Goal: Find specific page/section: Find specific page/section

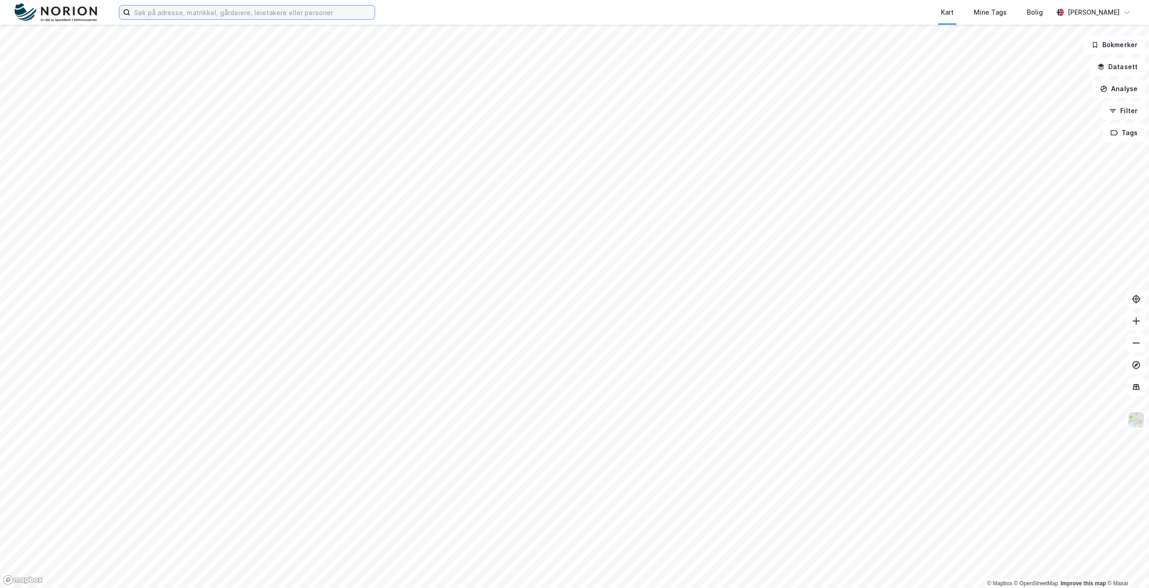
click at [273, 10] on input at bounding box center [252, 12] width 244 height 14
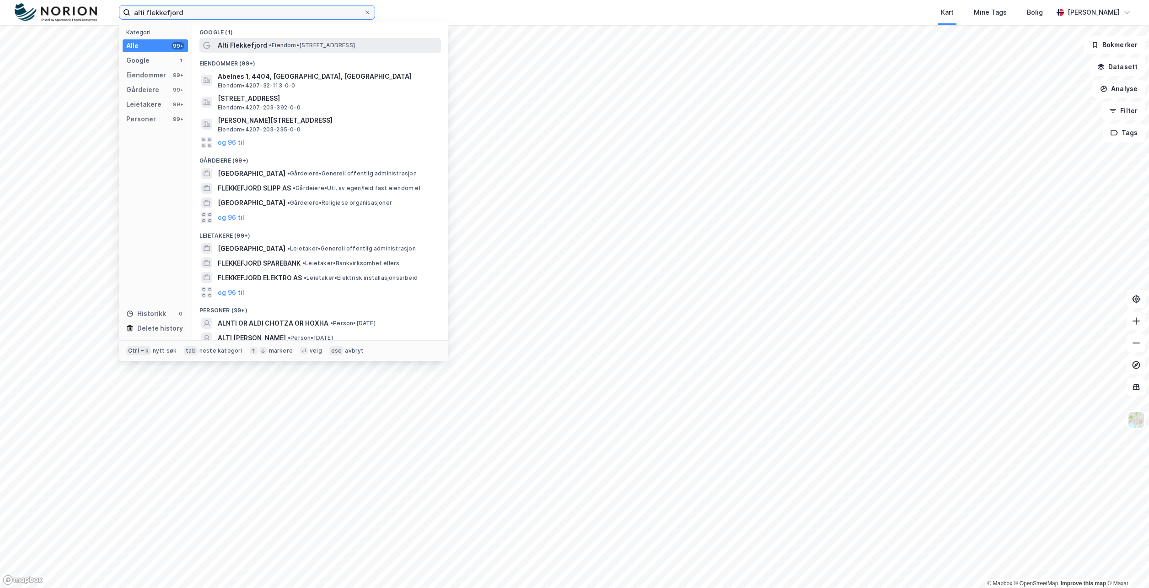
type input "alti flekkefjord"
click at [320, 49] on span "• Eiendom • [STREET_ADDRESS]" at bounding box center [312, 45] width 86 height 7
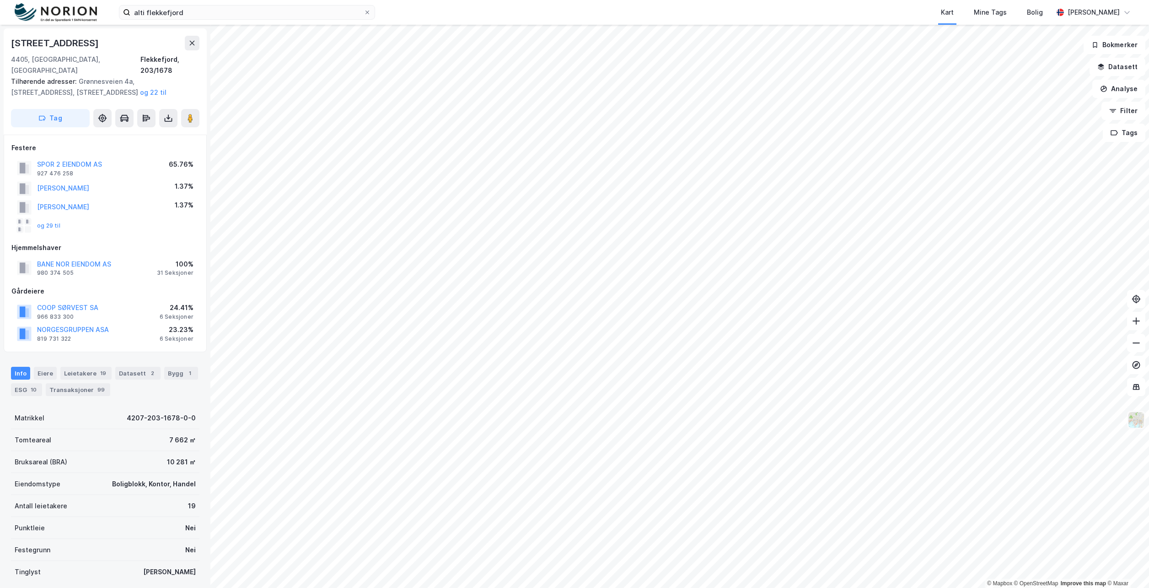
click at [1137, 420] on img at bounding box center [1136, 419] width 17 height 17
drag, startPoint x: 90, startPoint y: 43, endPoint x: -2, endPoint y: 51, distance: 92.4
click at [0, 51] on html "alti flekkefjord Kart Mine Tags Bolig [PERSON_NAME] © Mapbox © OpenStreetMap Im…" at bounding box center [574, 294] width 1149 height 588
copy div "© Mapbox © OpenStreetMap Improve this map © [PERSON_NAME][STREET_ADDRESS]"
